Goal: Obtain resource: Download file/media

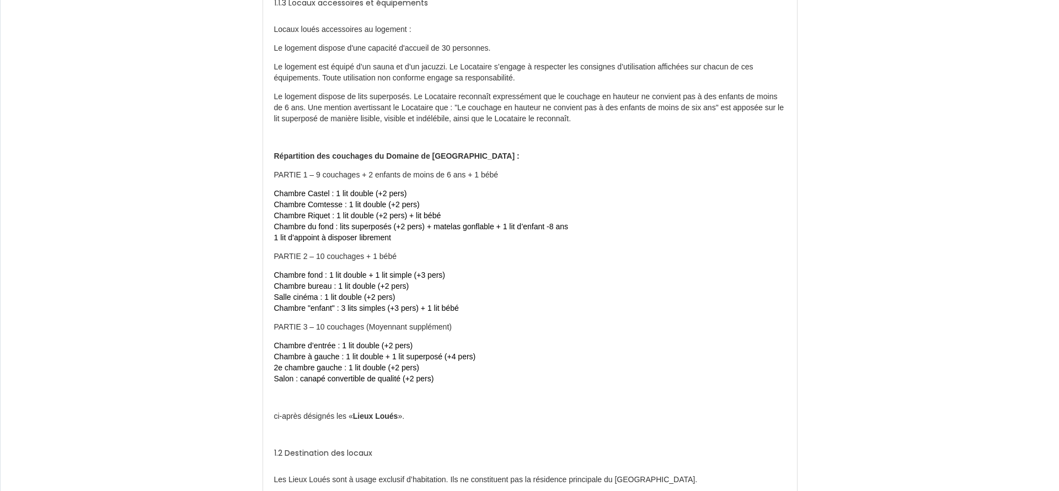
scroll to position [506, 0]
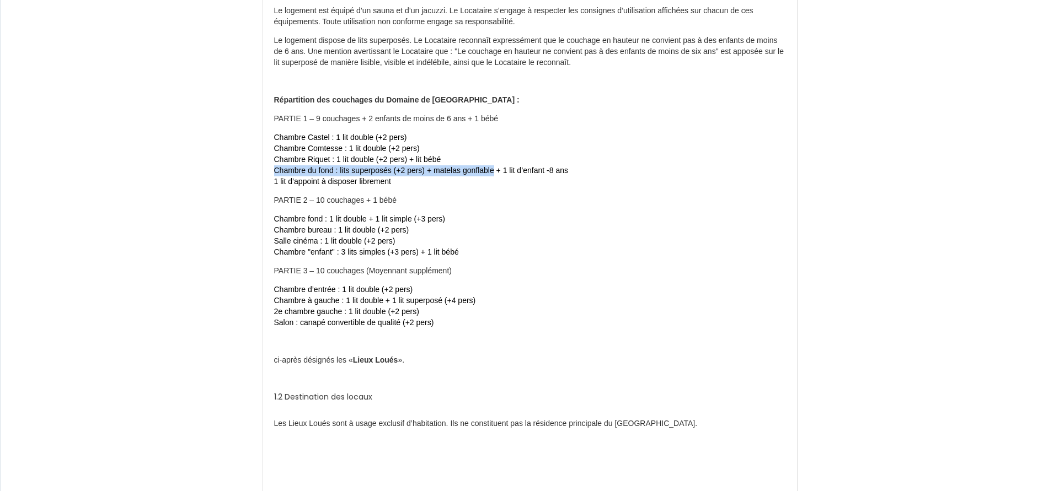
drag, startPoint x: 271, startPoint y: 170, endPoint x: 493, endPoint y: 173, distance: 221.8
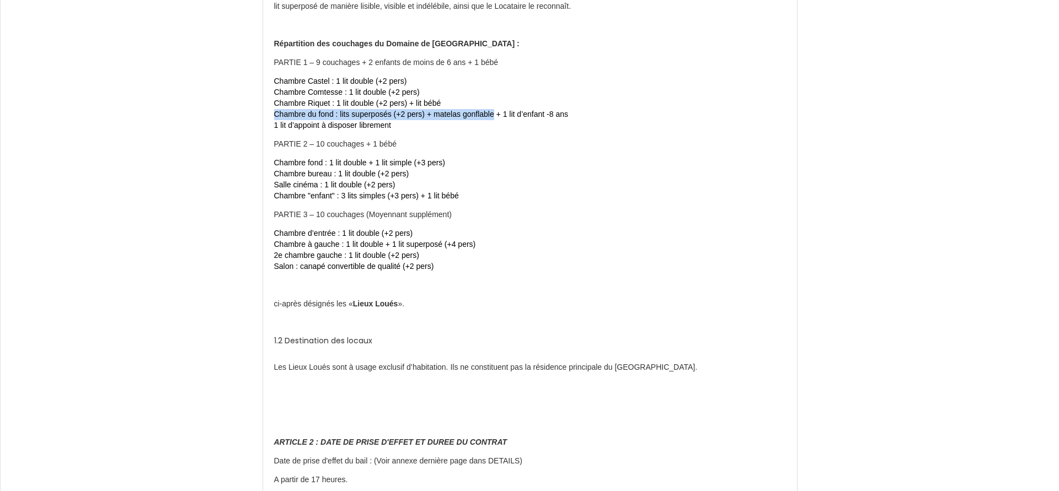
scroll to position [619, 0]
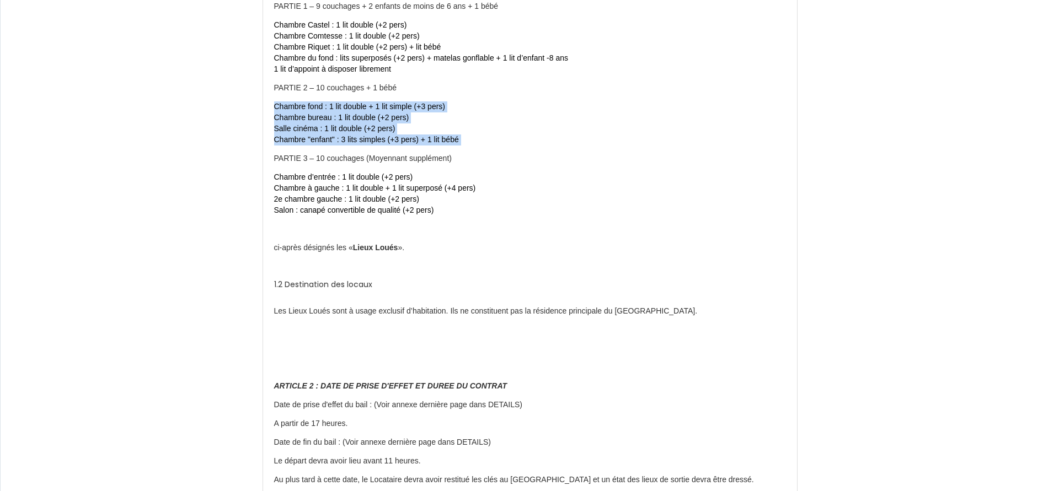
drag, startPoint x: 269, startPoint y: 107, endPoint x: 268, endPoint y: 150, distance: 43.1
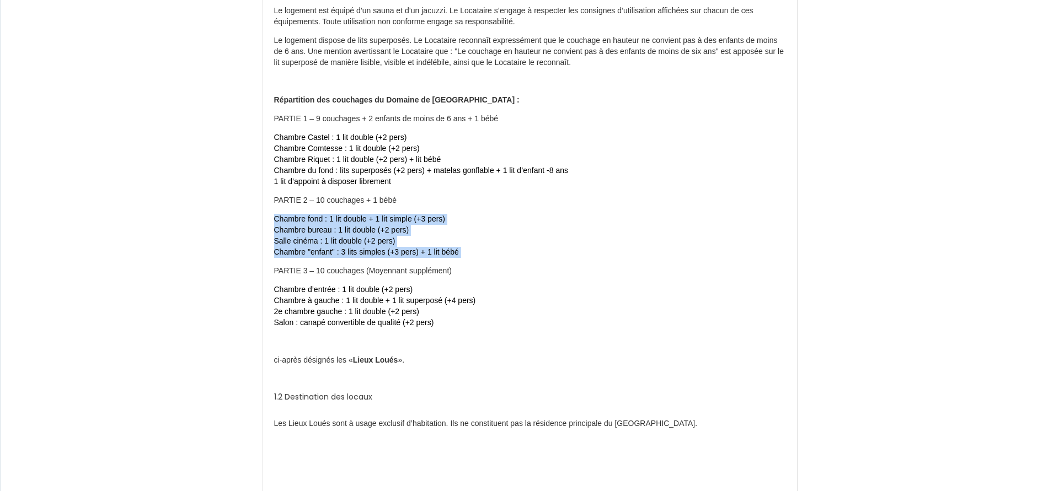
scroll to position [563, 0]
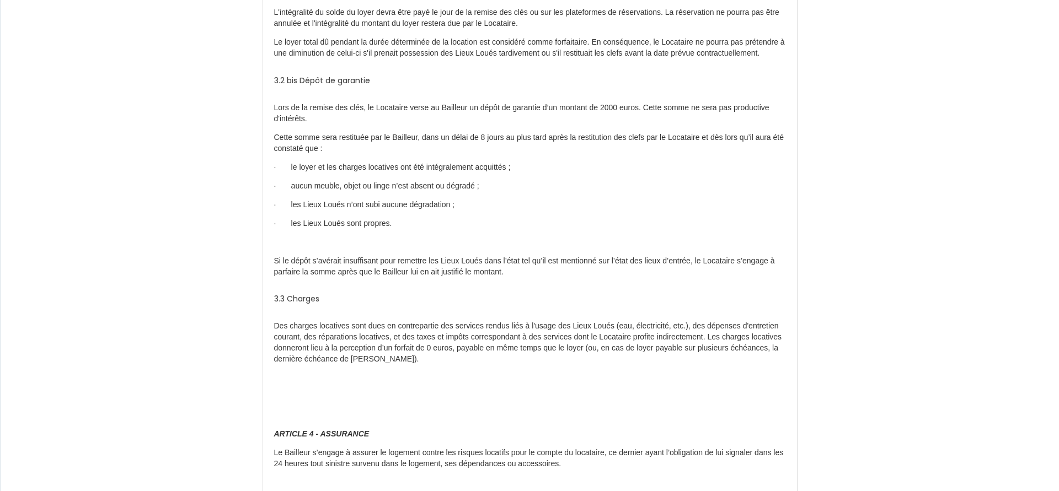
scroll to position [1350, 0]
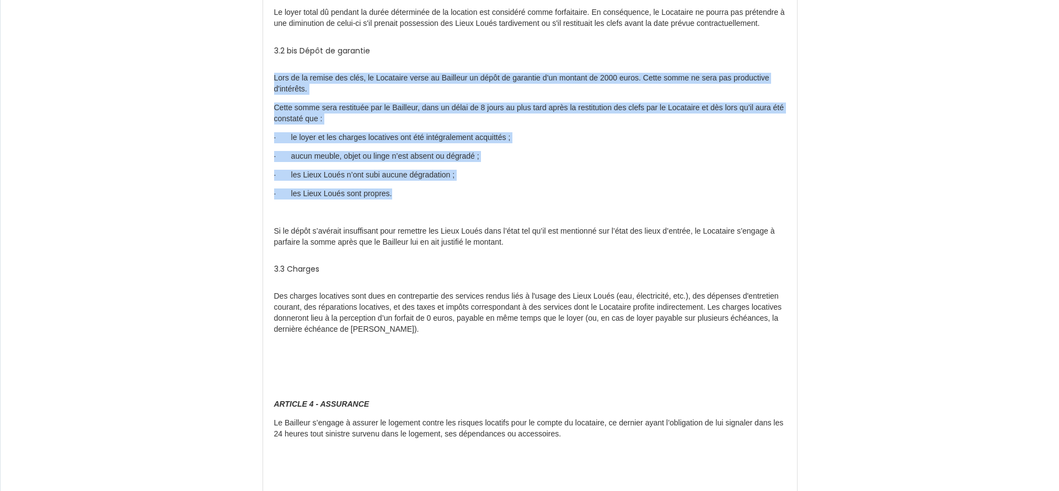
drag, startPoint x: 266, startPoint y: 91, endPoint x: 580, endPoint y: 207, distance: 334.2
click at [580, 207] on div "Il a été convenu ce qui suit : Par les présentes, le Bailleur consent un bail d…" at bounding box center [530, 372] width 534 height 3243
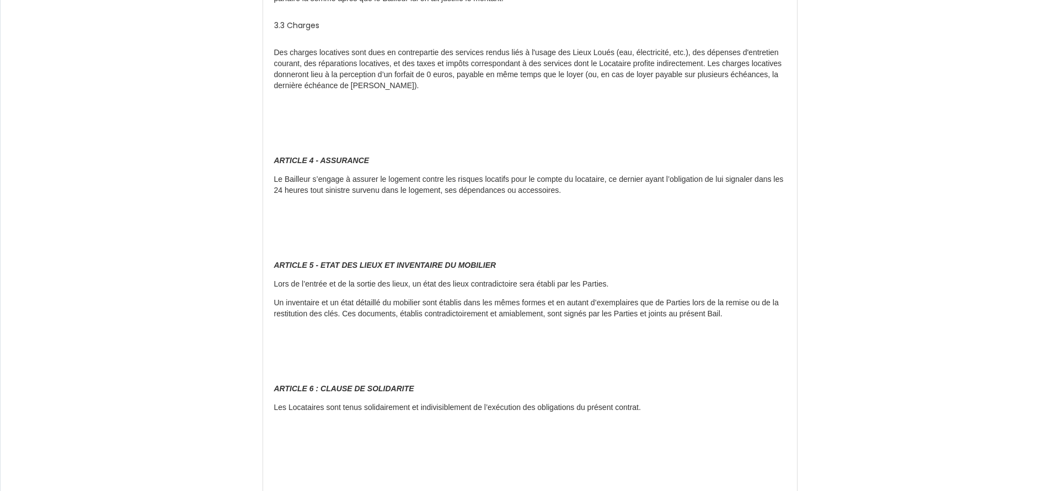
scroll to position [1575, 0]
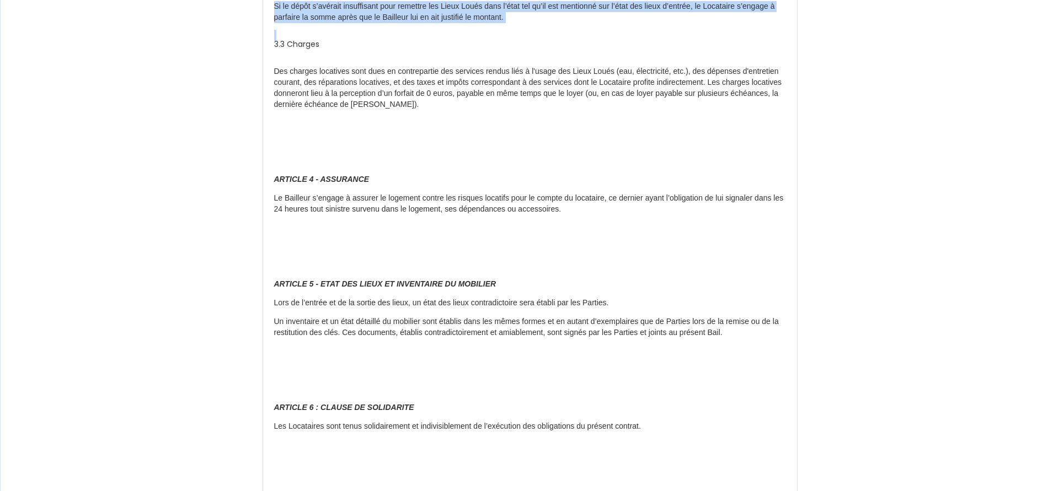
drag, startPoint x: 269, startPoint y: 17, endPoint x: 526, endPoint y: 40, distance: 257.5
click at [526, 41] on div "Il a été convenu ce qui suit : Par les présentes, le Bailleur consent un bail d…" at bounding box center [530, 147] width 534 height 3243
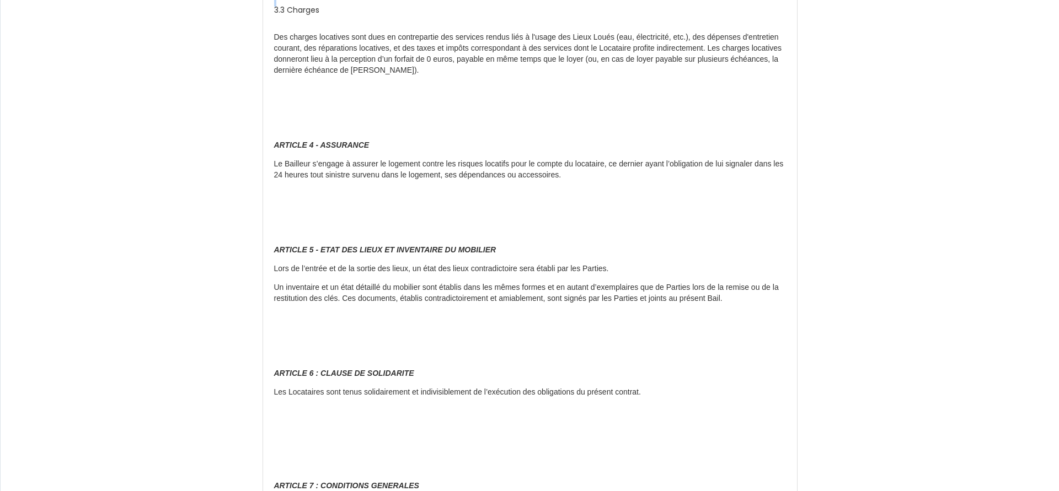
scroll to position [1632, 0]
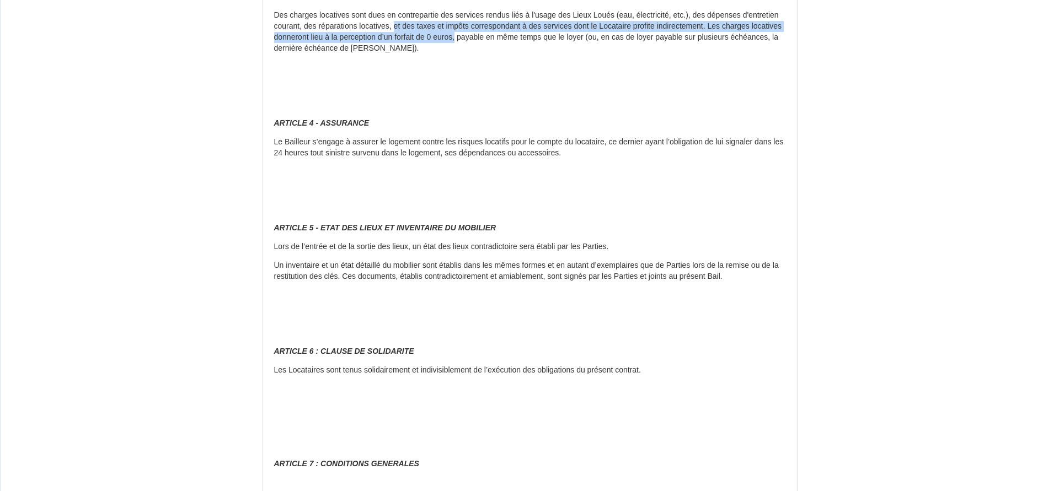
drag, startPoint x: 441, startPoint y: 39, endPoint x: 526, endPoint y: 54, distance: 86.2
click at [526, 54] on p "Des charges locatives sont dues en contrepartie des services rendus liés à l'us…" at bounding box center [530, 32] width 512 height 44
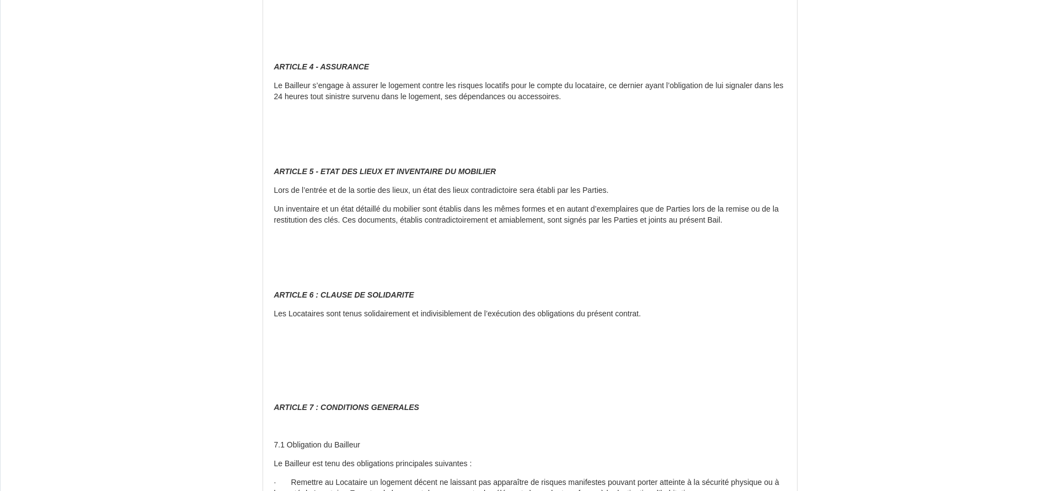
scroll to position [1744, 0]
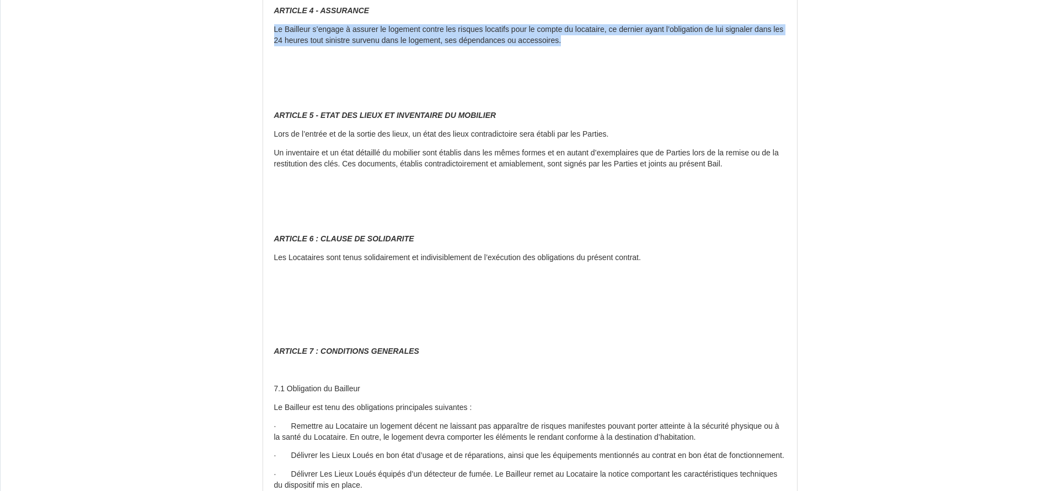
drag, startPoint x: 263, startPoint y: 40, endPoint x: 621, endPoint y: 49, distance: 358.1
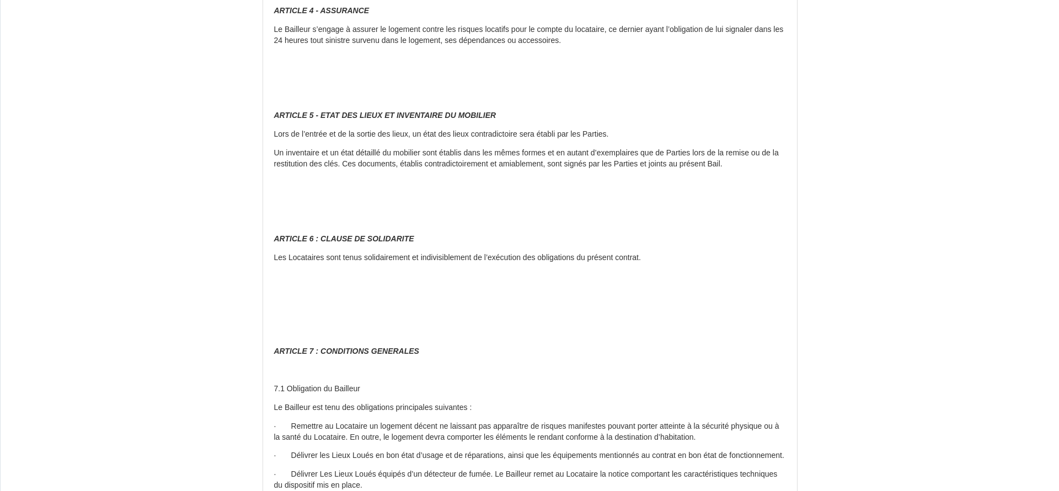
click at [313, 84] on p at bounding box center [530, 78] width 512 height 11
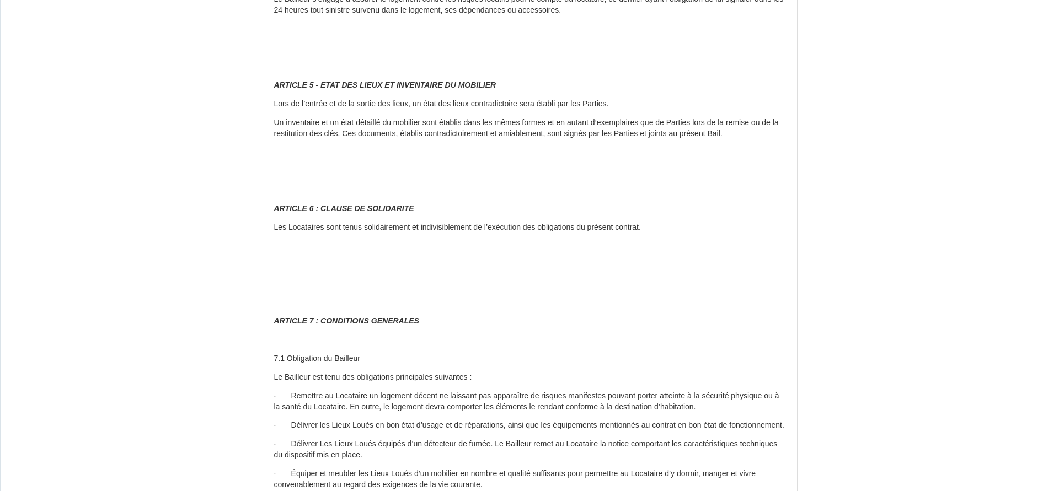
scroll to position [1800, 0]
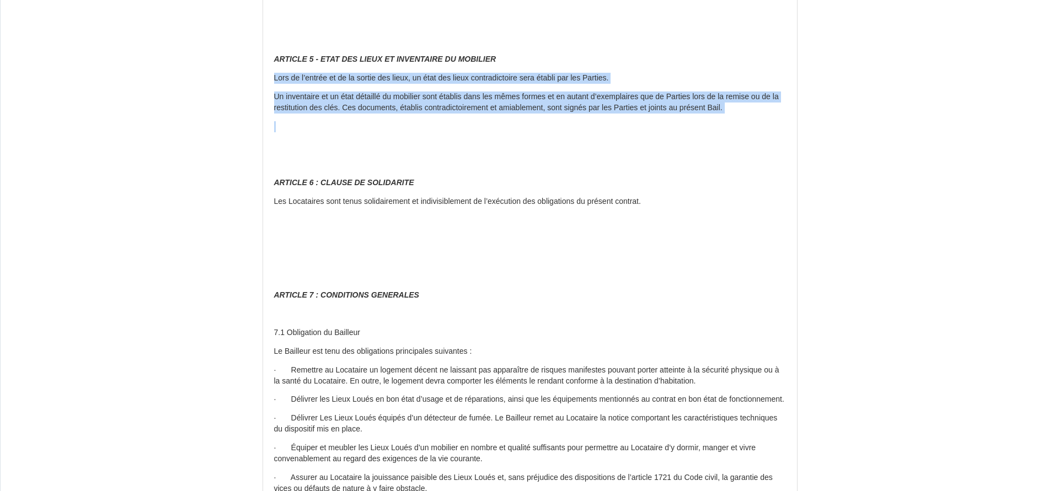
drag, startPoint x: 272, startPoint y: 92, endPoint x: 530, endPoint y: 131, distance: 261.1
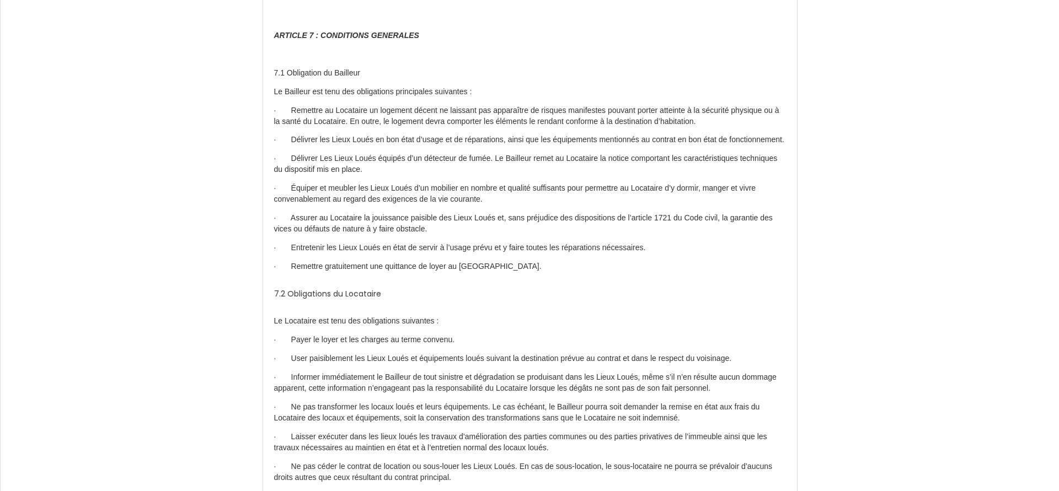
scroll to position [2082, 0]
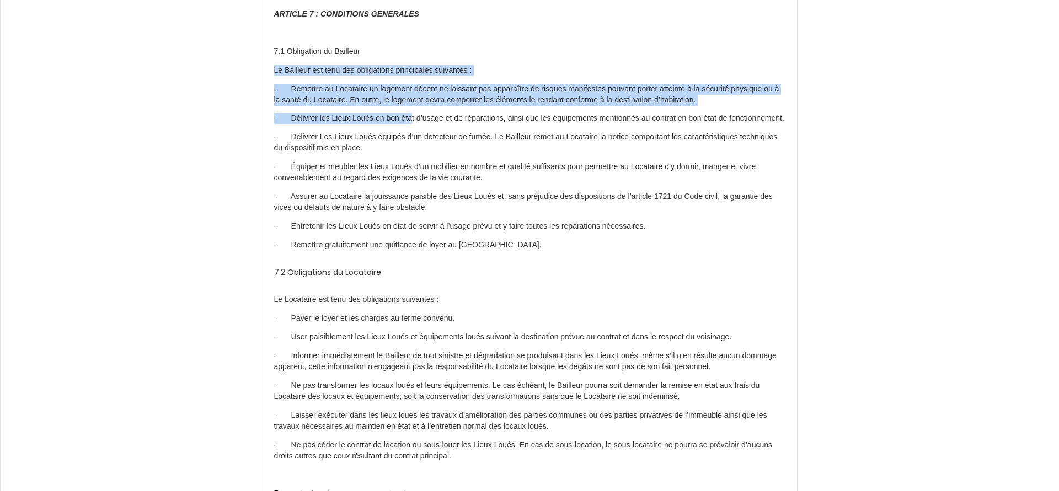
drag, startPoint x: 274, startPoint y: 84, endPoint x: 415, endPoint y: 130, distance: 149.1
click at [414, 124] on p "· Délivrer les Lieux Loués en bon état d’usage et de réparations, ainsi que les…" at bounding box center [530, 118] width 512 height 11
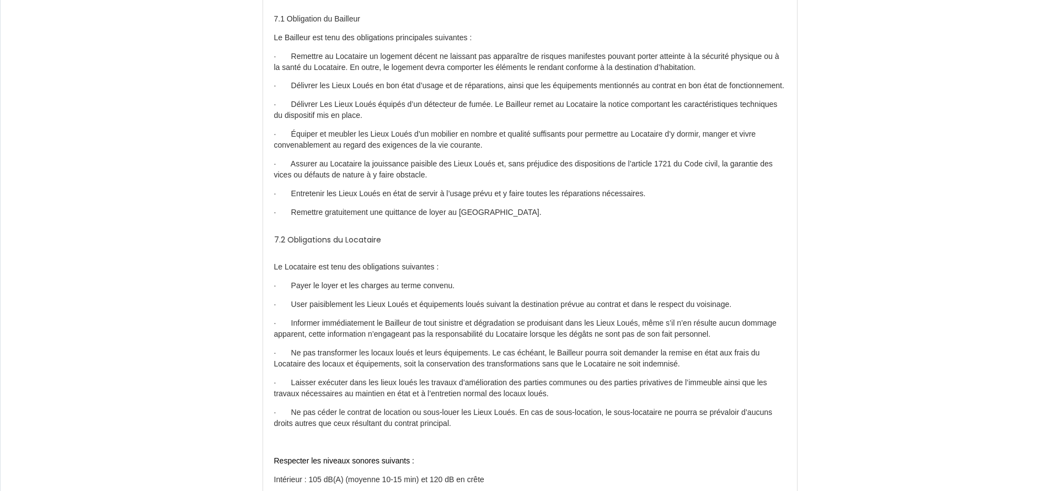
scroll to position [2138, 0]
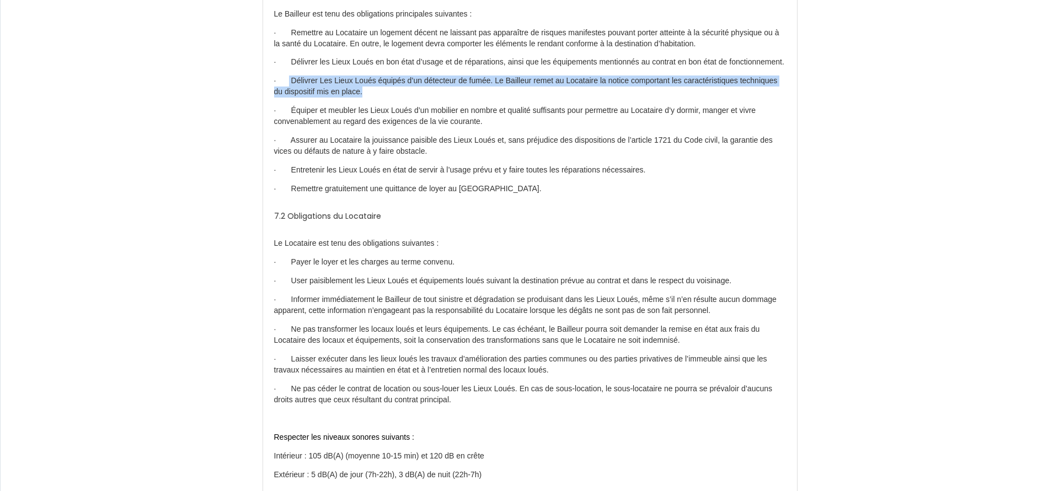
drag, startPoint x: 290, startPoint y: 105, endPoint x: 435, endPoint y: 122, distance: 145.5
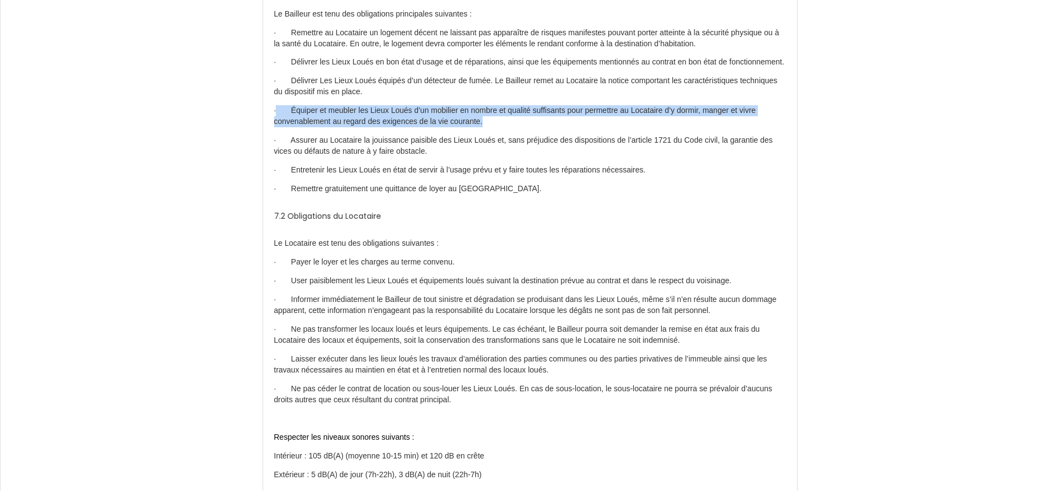
drag, startPoint x: 277, startPoint y: 133, endPoint x: 473, endPoint y: 122, distance: 196.1
click at [507, 127] on p "· Équiper et meubler les Lieux Loués d’un mobilier en nombre et qualité suffisa…" at bounding box center [530, 116] width 512 height 22
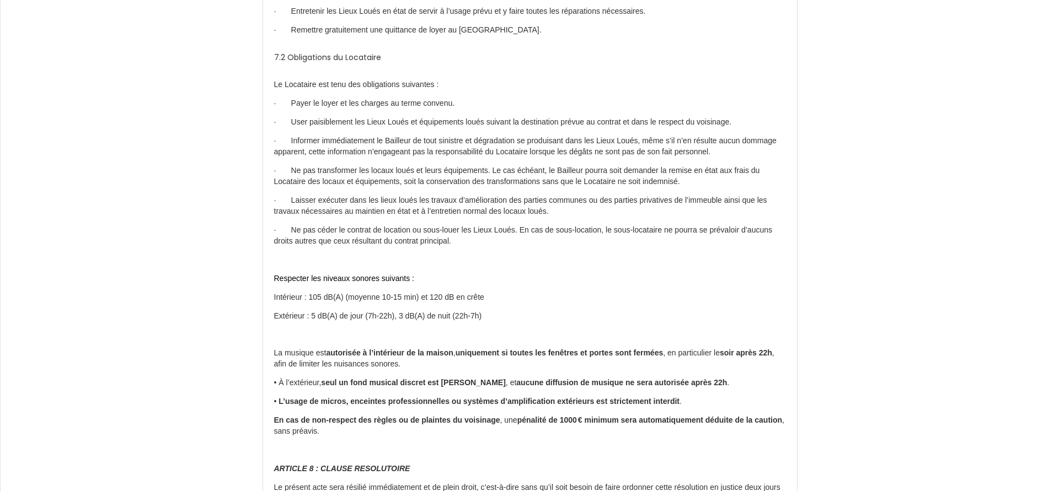
scroll to position [2307, 0]
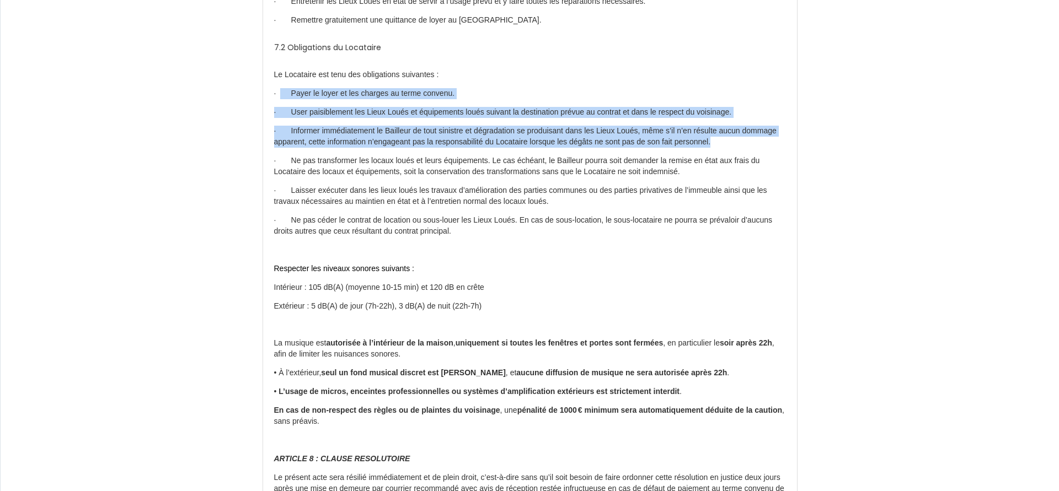
drag, startPoint x: 287, startPoint y: 121, endPoint x: 653, endPoint y: 149, distance: 366.2
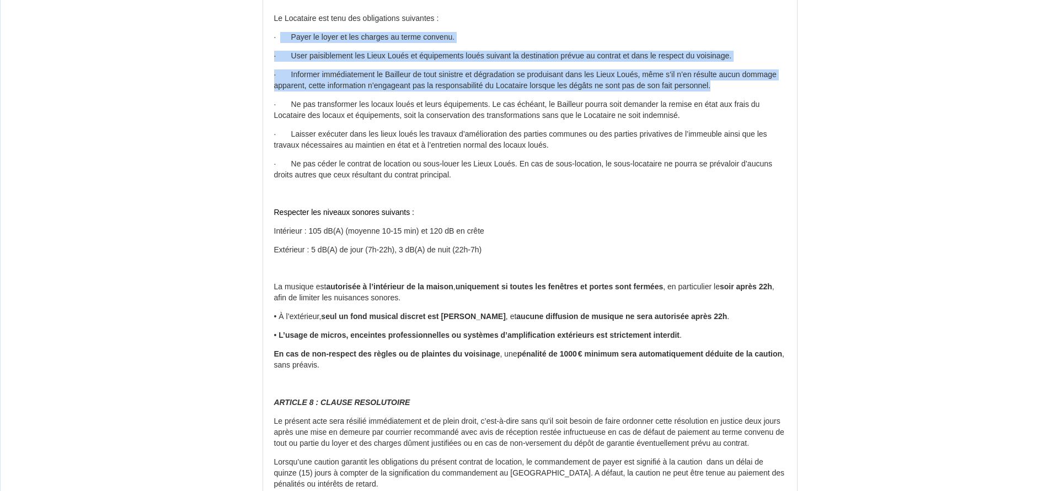
scroll to position [2419, 0]
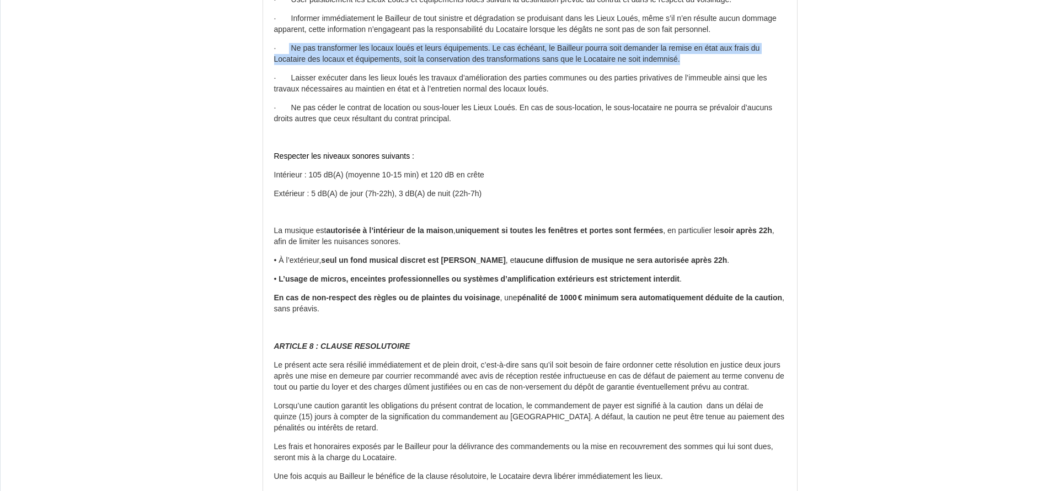
drag, startPoint x: 291, startPoint y: 74, endPoint x: 706, endPoint y: 81, distance: 415.4
click at [706, 65] on p "· Ne pas transformer les locaux loués et leurs équipements. Le cas échéant, le …" at bounding box center [530, 54] width 512 height 22
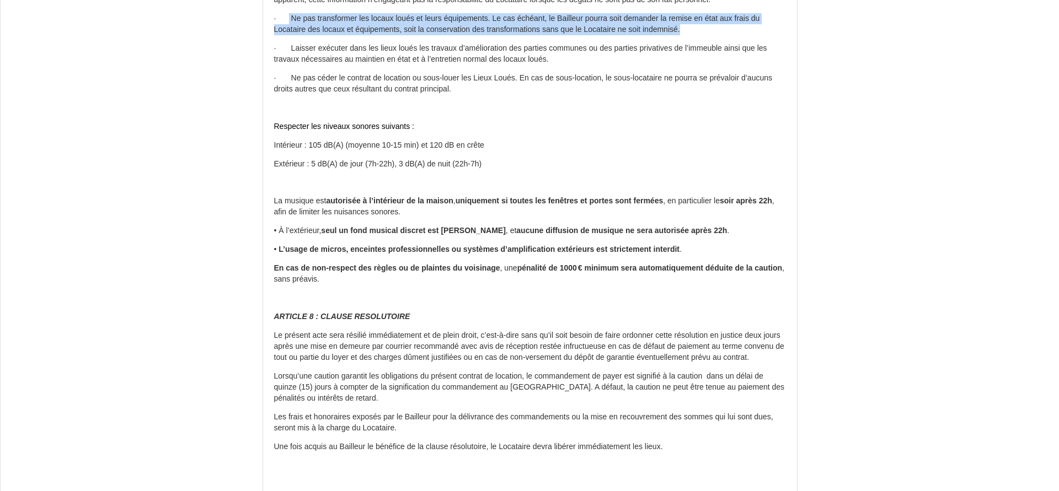
scroll to position [2476, 0]
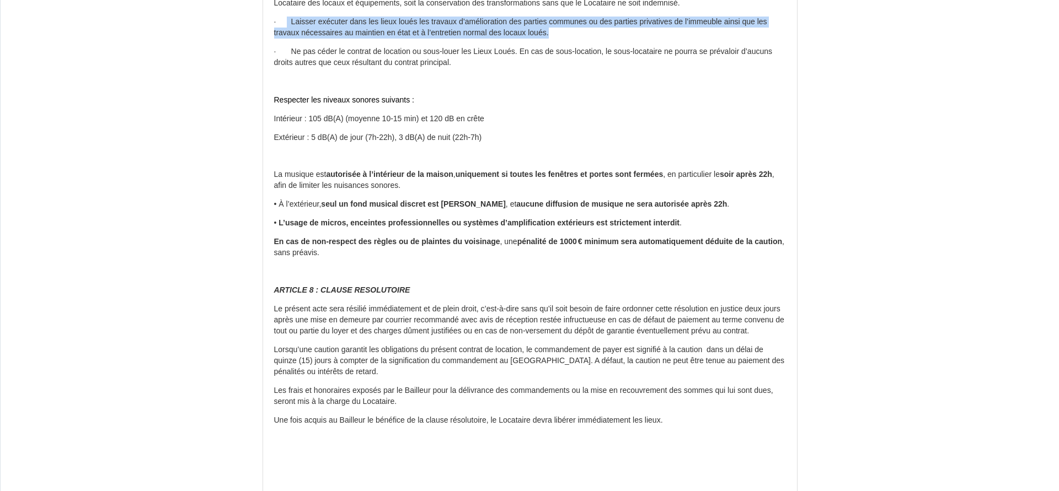
drag, startPoint x: 287, startPoint y: 45, endPoint x: 610, endPoint y: 53, distance: 322.8
click at [610, 39] on p "· Laisser exécuter dans les lieux loués les travaux d’amélioration des parties …" at bounding box center [530, 28] width 512 height 22
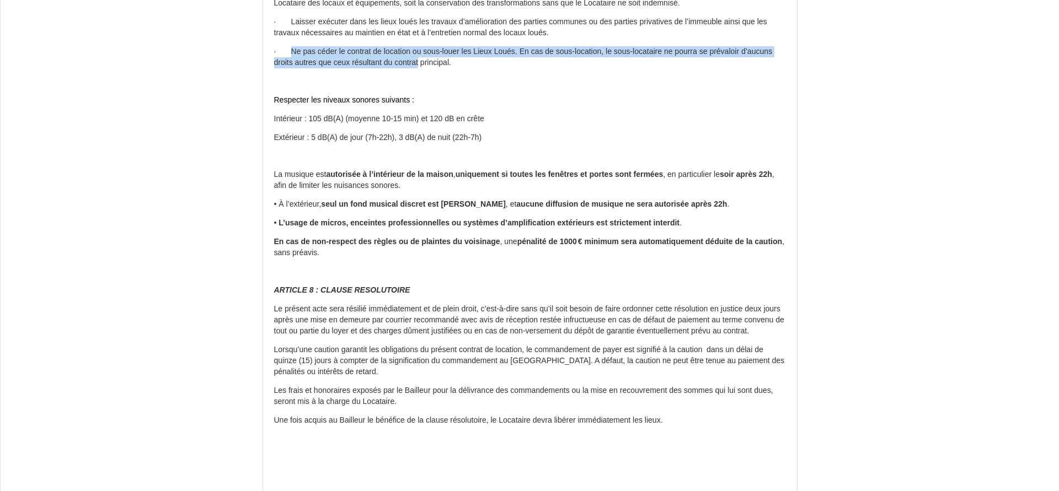
drag, startPoint x: 294, startPoint y: 76, endPoint x: 426, endPoint y: 85, distance: 132.2
click at [426, 68] on p "· Ne pas céder le contrat de location ou sous-louer les Lieux Loués. En cas de …" at bounding box center [530, 57] width 512 height 22
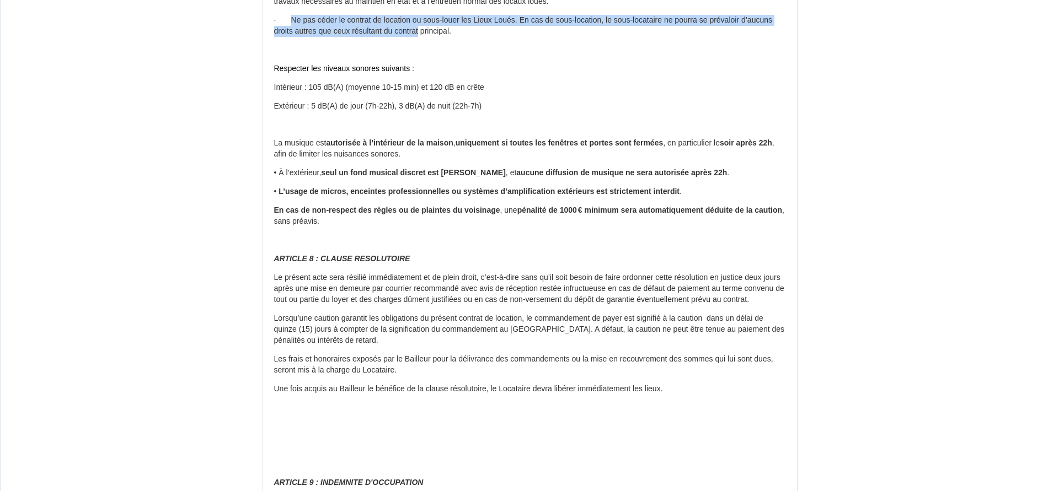
scroll to position [2532, 0]
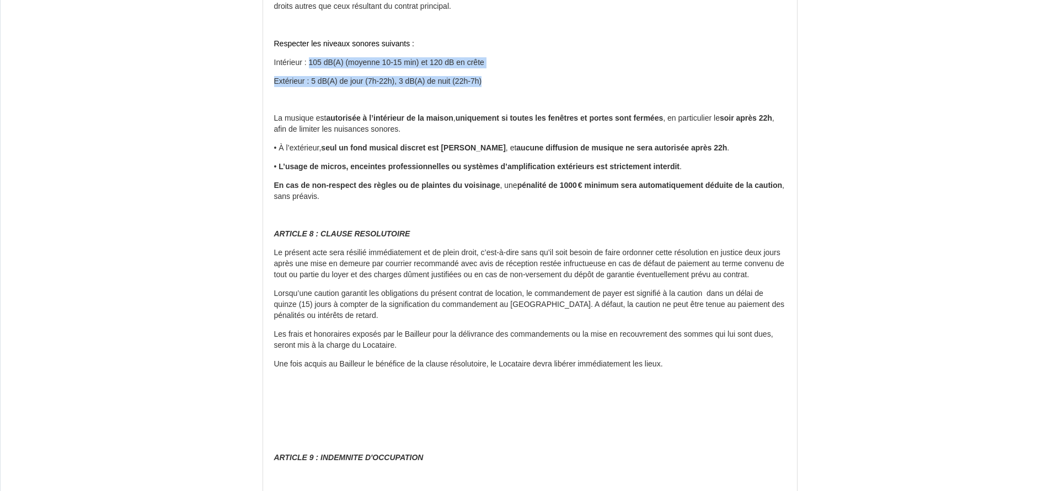
drag, startPoint x: 312, startPoint y: 84, endPoint x: 489, endPoint y: 106, distance: 178.4
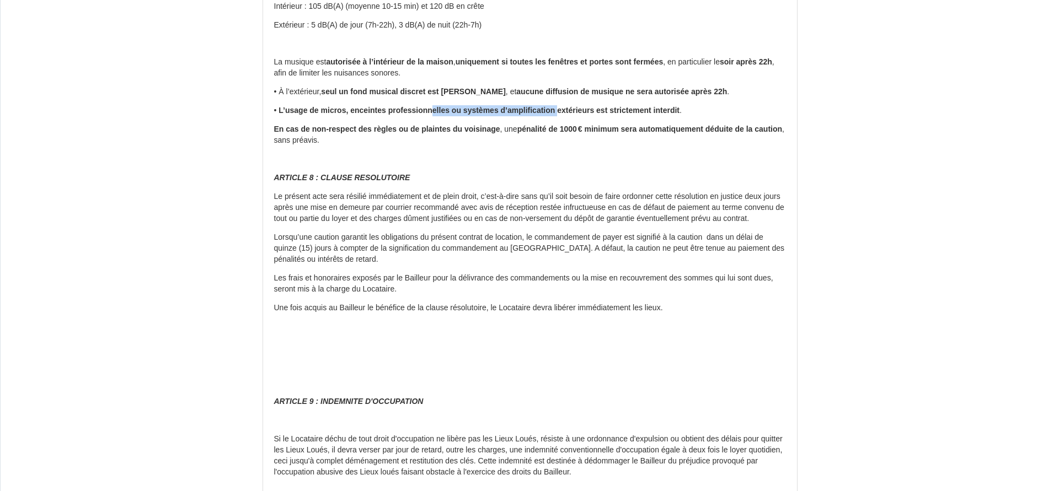
drag, startPoint x: 426, startPoint y: 138, endPoint x: 549, endPoint y: 136, distance: 123.0
click at [549, 115] on b "L’usage de micros, enceintes professionnelles ou systèmes d’amplification extér…" at bounding box center [479, 110] width 401 height 9
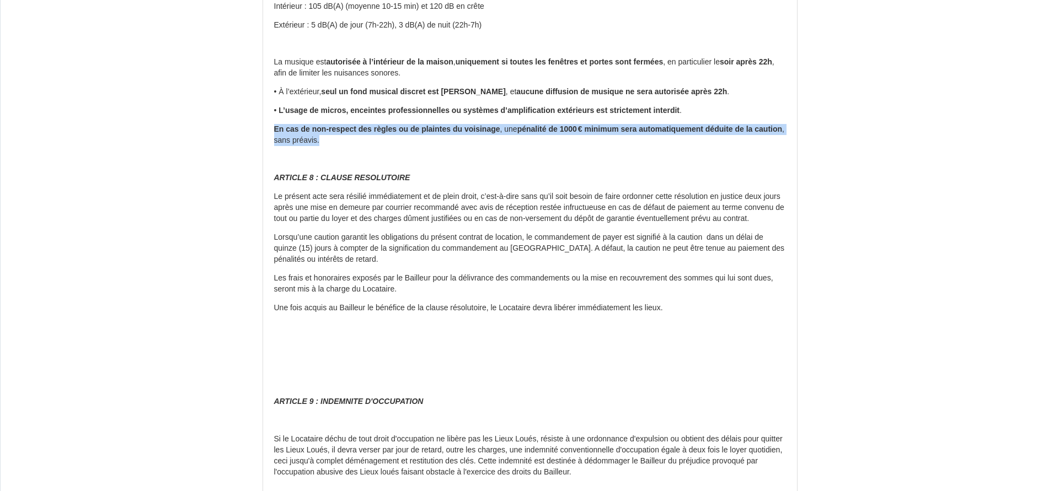
drag, startPoint x: 272, startPoint y: 153, endPoint x: 486, endPoint y: 165, distance: 214.9
click at [459, 146] on p "En cas de non-respect des règles ou de plaintes du voisinage , une pénalité de …" at bounding box center [530, 135] width 512 height 22
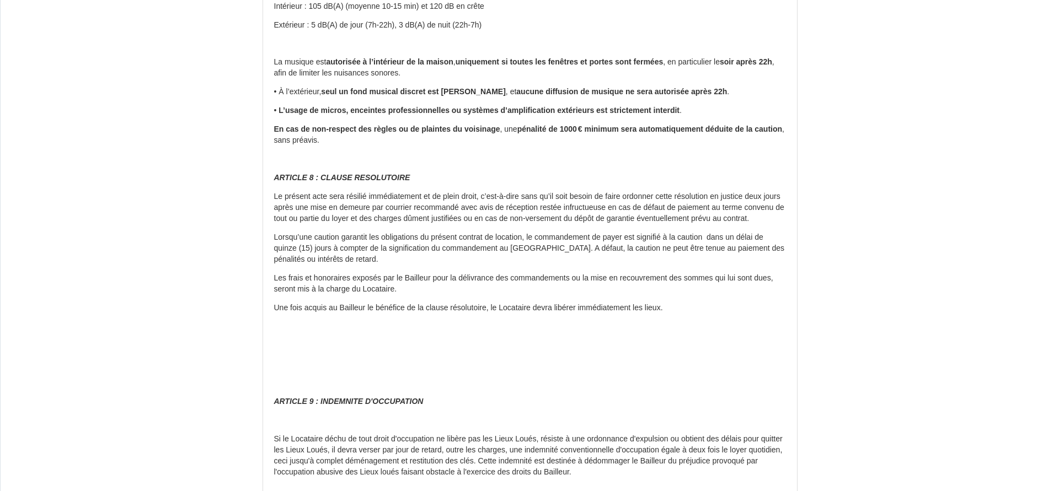
click at [348, 146] on p "En cas de non-respect des règles ou de plaintes du voisinage , une pénalité de …" at bounding box center [530, 135] width 512 height 22
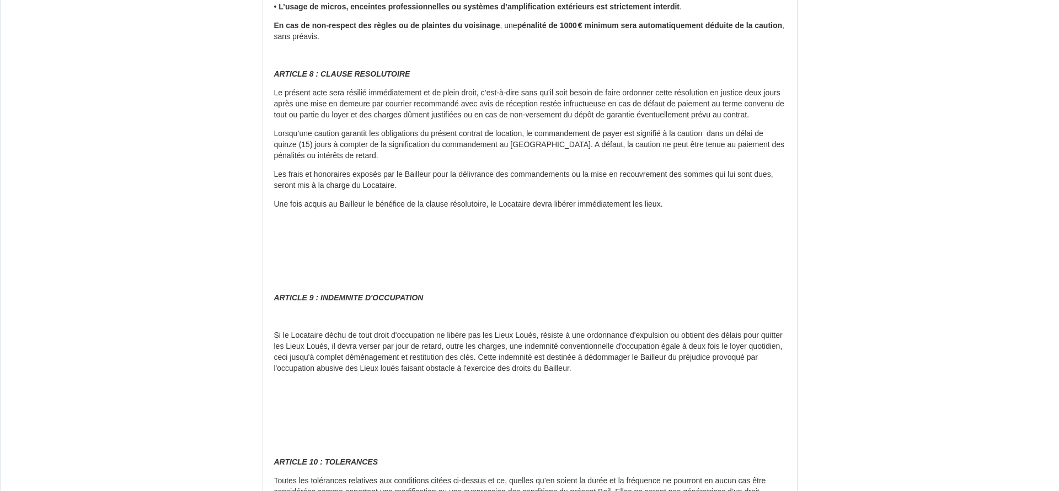
scroll to position [2701, 0]
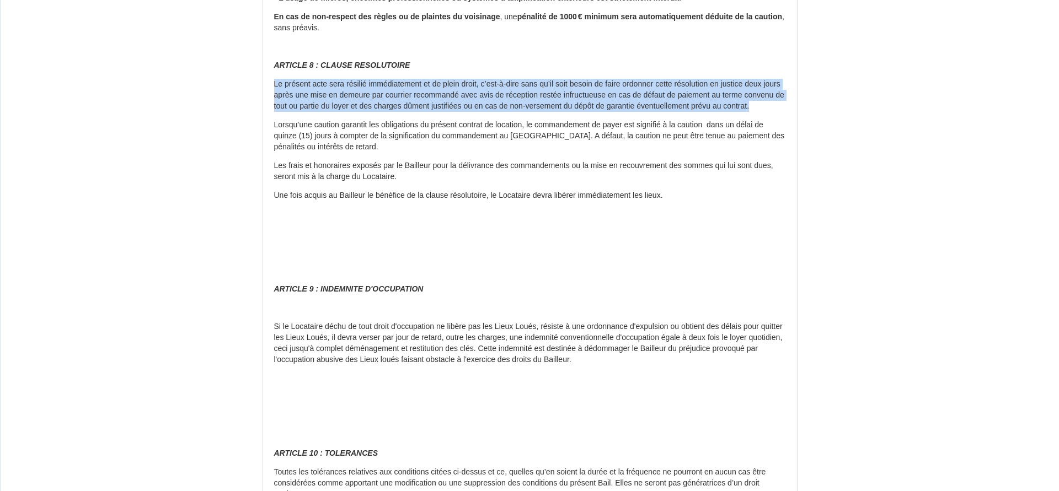
drag, startPoint x: 266, startPoint y: 108, endPoint x: 423, endPoint y: 137, distance: 158.8
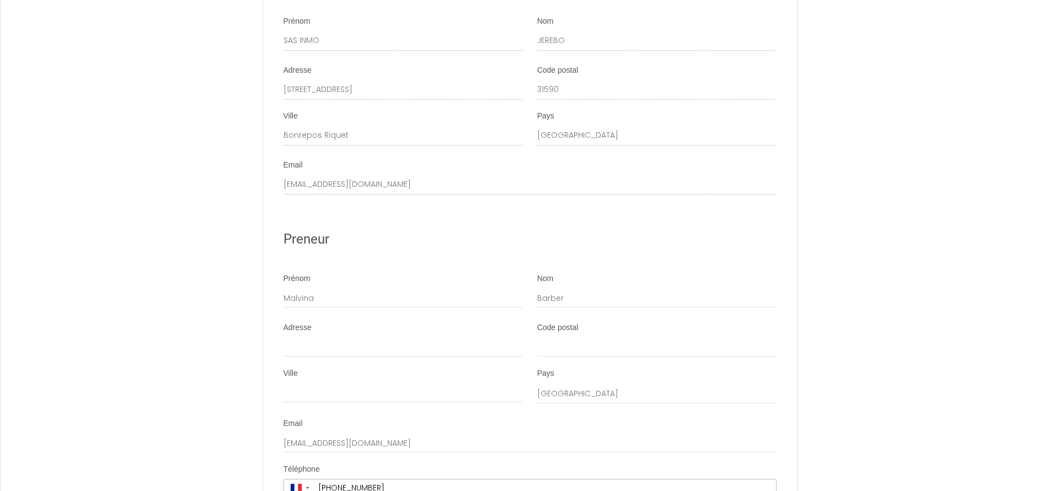
scroll to position [4232, 0]
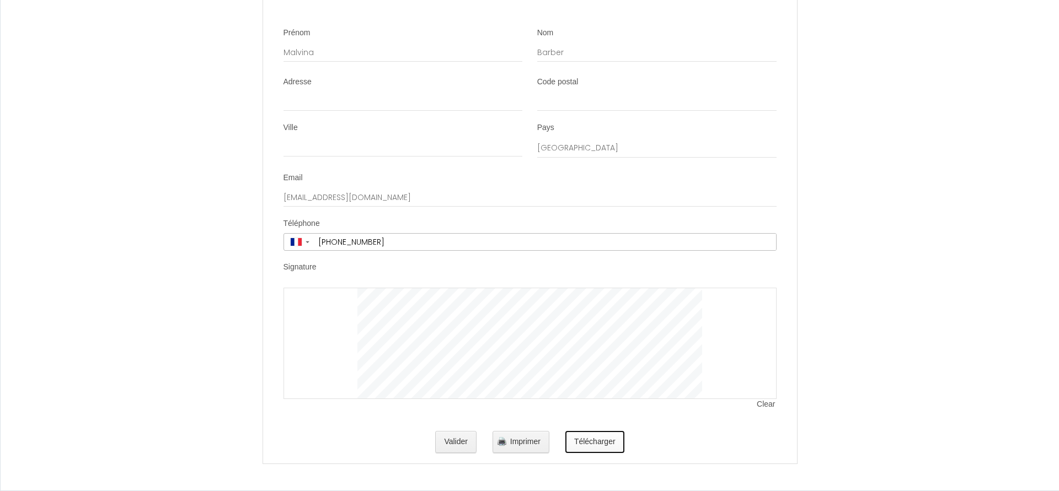
click at [609, 437] on button "Télécharger" at bounding box center [594, 442] width 59 height 22
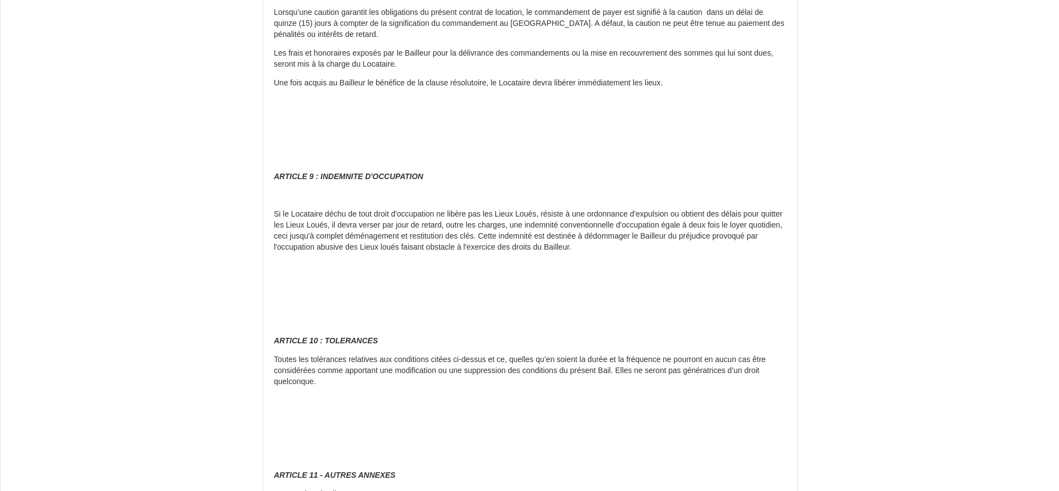
scroll to position [2419, 0]
